Goal: Transaction & Acquisition: Obtain resource

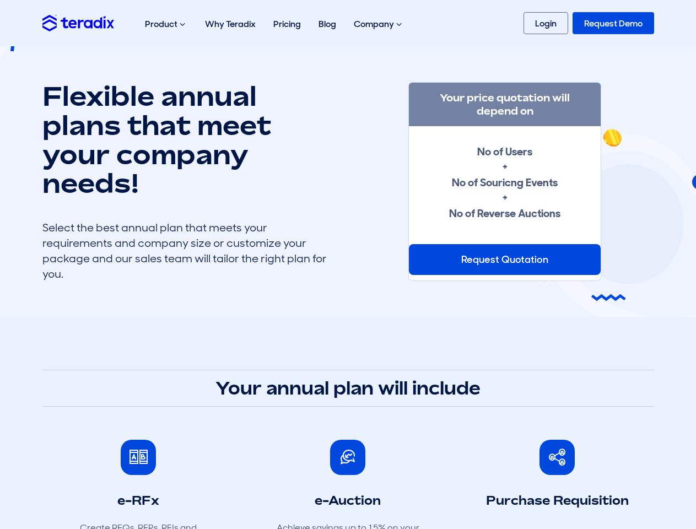
click at [505, 260] on div "Request Quotation" at bounding box center [505, 259] width 192 height 31
